Goal: Information Seeking & Learning: Learn about a topic

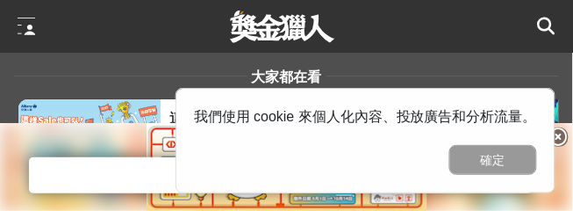
click at [496, 162] on button "確定" at bounding box center [493, 160] width 88 height 30
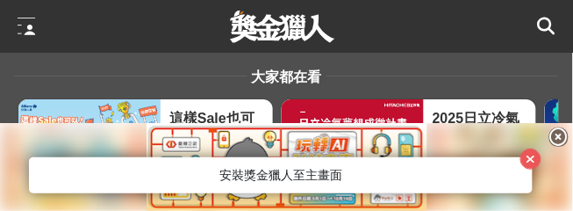
click at [531, 159] on icon "button" at bounding box center [532, 159] width 10 height 12
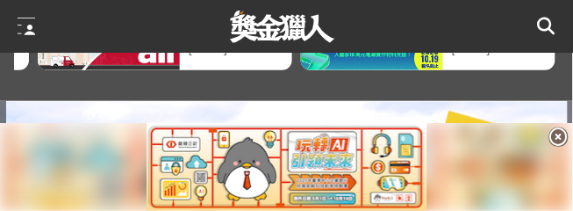
scroll to position [127, 0]
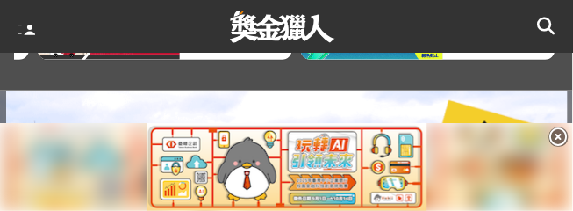
click at [344, 210] on img at bounding box center [287, 167] width 281 height 88
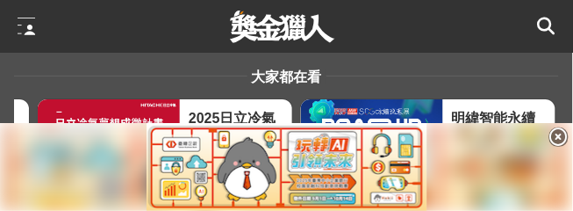
click at [23, 26] on div at bounding box center [27, 27] width 18 height 18
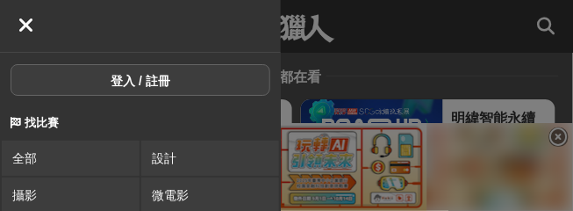
scroll to position [75, 0]
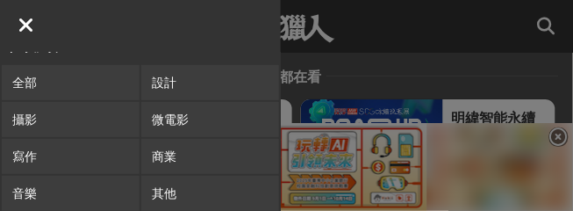
click at [111, 202] on link "音樂" at bounding box center [71, 193] width 138 height 35
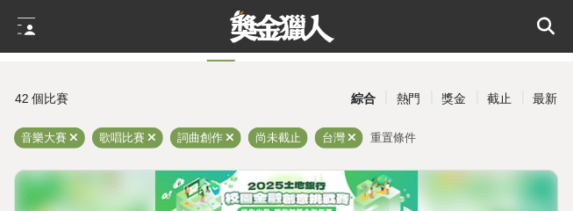
scroll to position [31, 0]
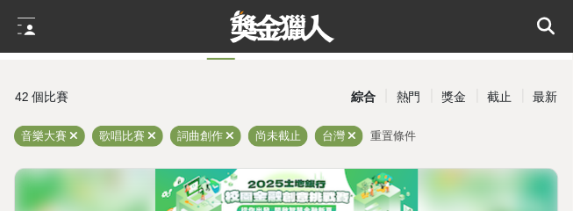
click at [351, 134] on icon at bounding box center [352, 135] width 9 height 11
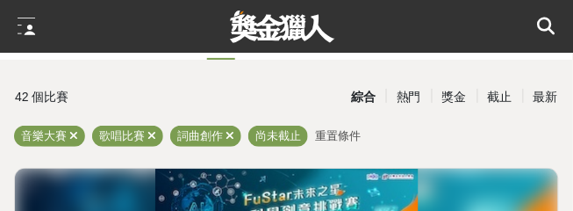
click at [126, 139] on span "歌唱比賽" at bounding box center [122, 135] width 46 height 13
click at [151, 134] on icon at bounding box center [151, 135] width 9 height 11
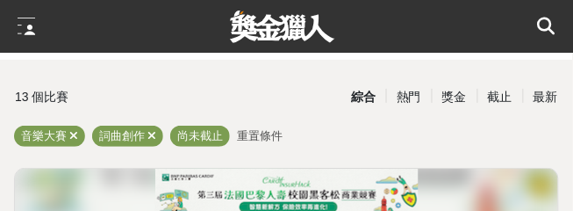
click at [154, 139] on icon at bounding box center [151, 135] width 9 height 11
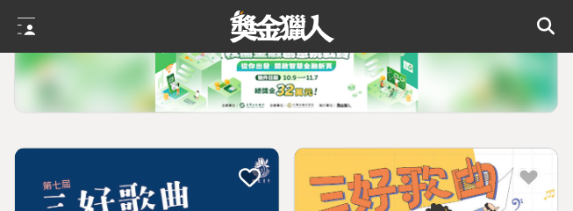
scroll to position [175, 0]
click at [177, 104] on img at bounding box center [286, 69] width 263 height 88
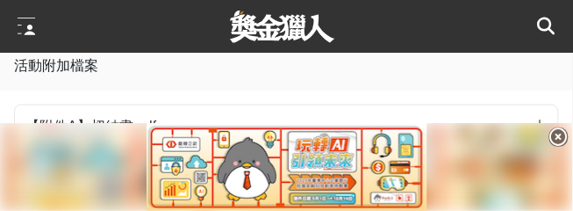
scroll to position [1082, 0]
click at [24, 29] on div at bounding box center [27, 27] width 18 height 18
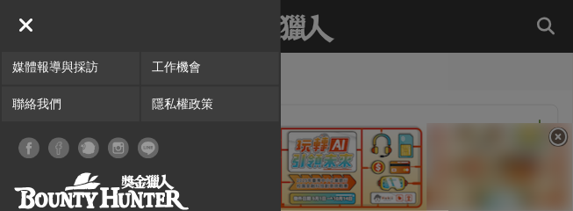
scroll to position [528, 0]
click at [169, 80] on link "工作機會" at bounding box center [210, 66] width 138 height 35
